Goal: Information Seeking & Learning: Learn about a topic

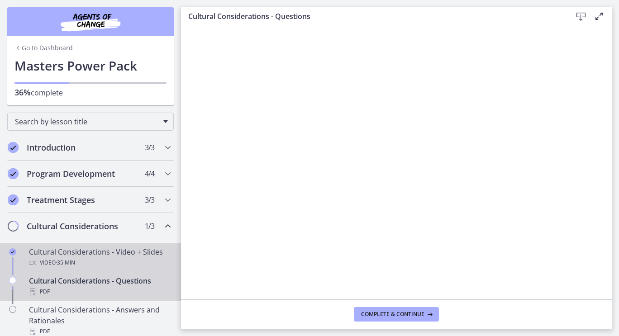
click at [69, 260] on span "· 35 min" at bounding box center [65, 262] width 19 height 11
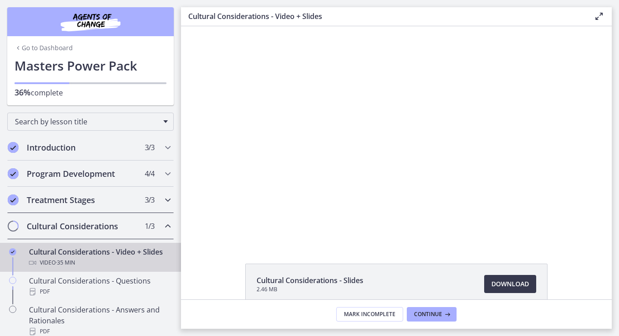
click at [67, 194] on h2 "Treatment Stages" at bounding box center [82, 199] width 110 height 11
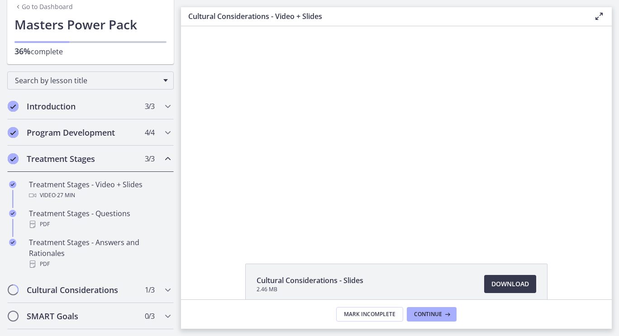
scroll to position [71, 0]
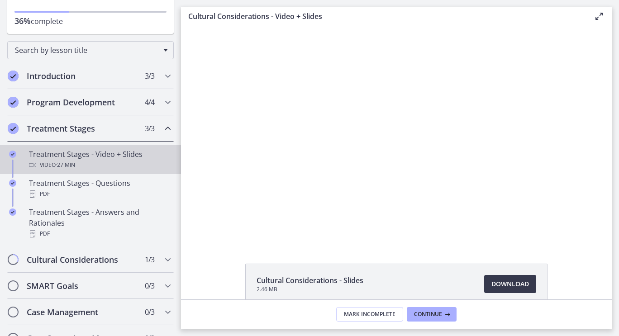
click at [68, 159] on div "Treatment Stages - Video + Slides Video · 27 min" at bounding box center [99, 160] width 141 height 22
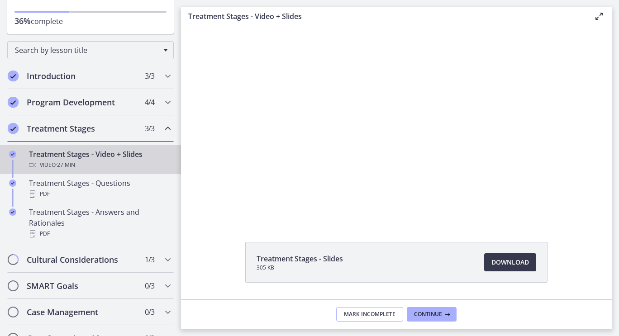
scroll to position [4, 0]
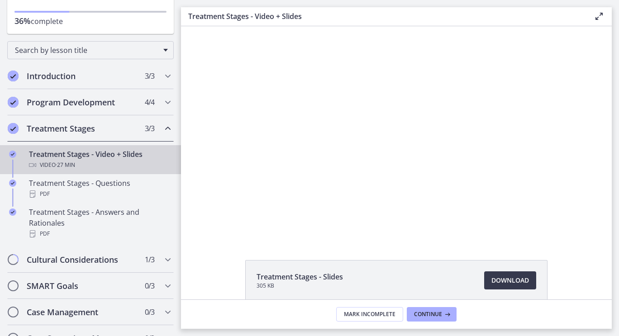
click at [94, 127] on h2 "Treatment Stages" at bounding box center [82, 128] width 110 height 11
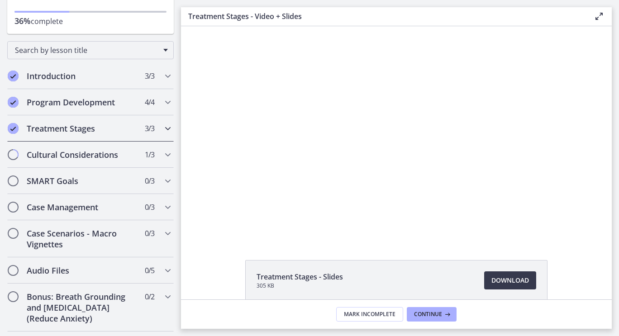
click at [94, 127] on h2 "Treatment Stages" at bounding box center [82, 128] width 110 height 11
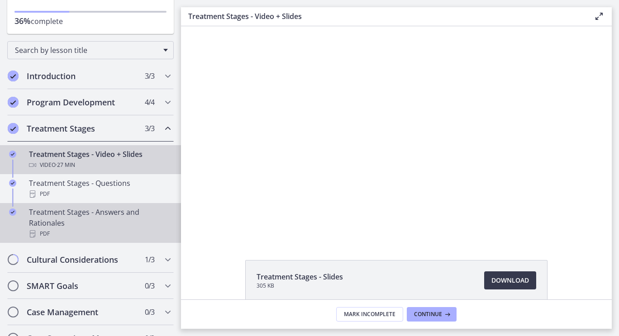
click at [117, 219] on div "Treatment Stages - Answers and Rationales PDF" at bounding box center [99, 223] width 141 height 33
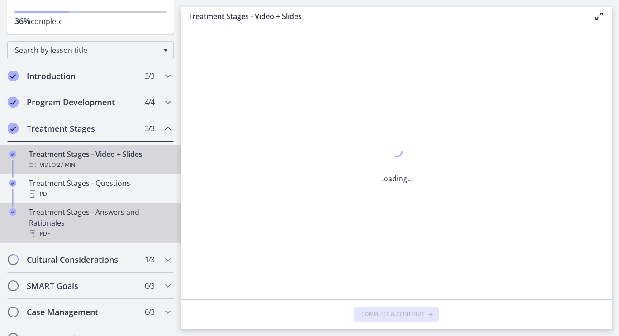
scroll to position [0, 0]
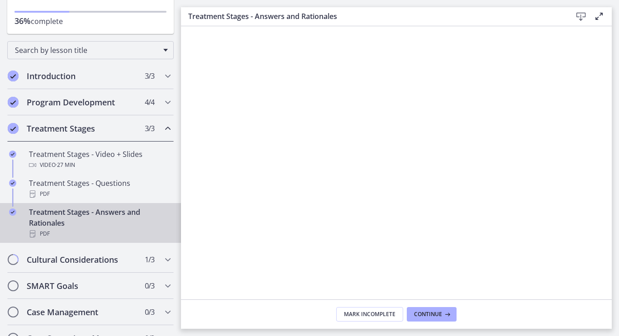
click at [579, 12] on icon at bounding box center [580, 16] width 11 height 11
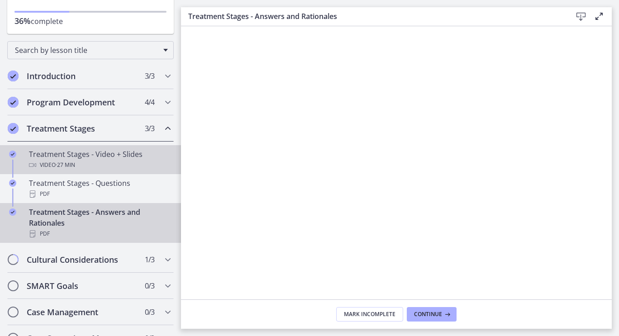
click at [110, 164] on div "Video · 27 min" at bounding box center [99, 165] width 141 height 11
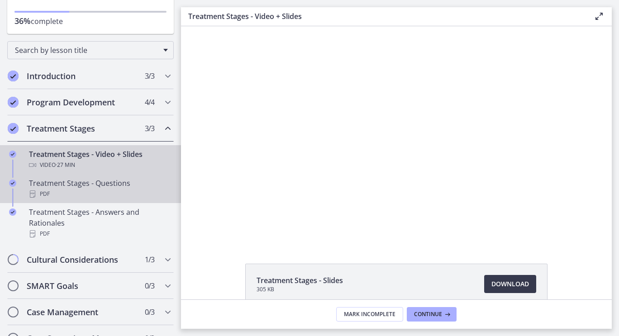
click at [104, 185] on div "Treatment Stages - Questions PDF" at bounding box center [99, 189] width 141 height 22
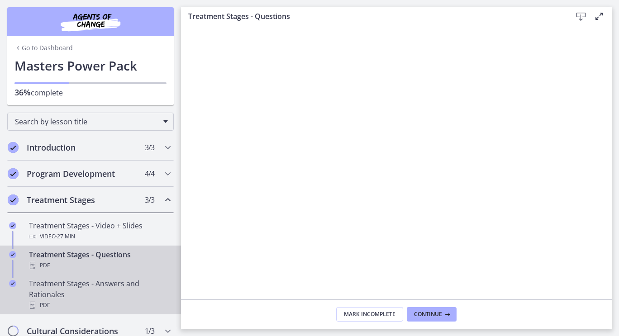
click at [78, 300] on div "PDF" at bounding box center [99, 305] width 141 height 11
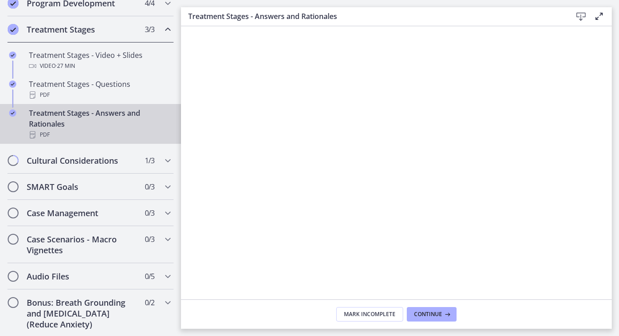
scroll to position [181, 0]
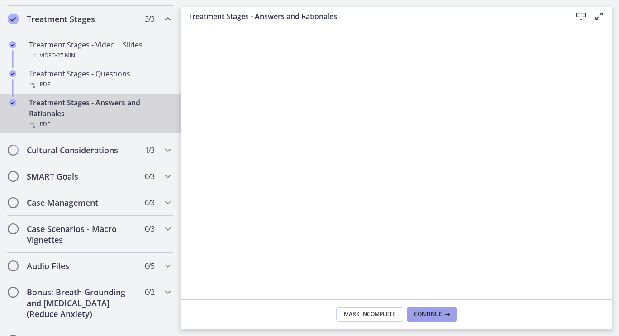
click at [440, 313] on span "Continue" at bounding box center [428, 314] width 28 height 7
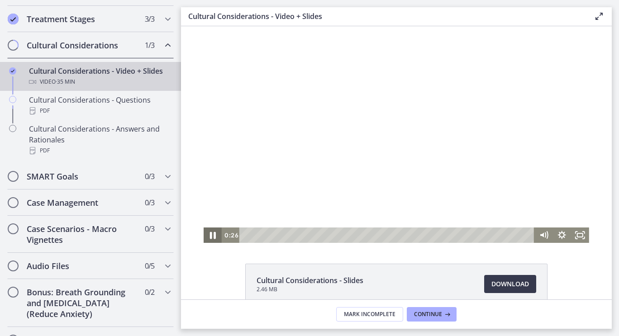
click at [210, 235] on icon "Pause" at bounding box center [213, 235] width 6 height 7
